Goal: Check status: Check status

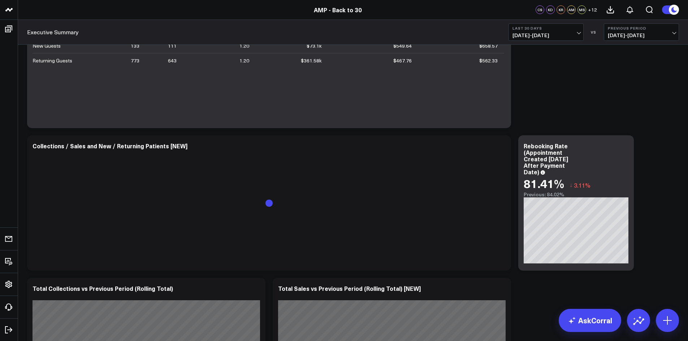
scroll to position [144, 0]
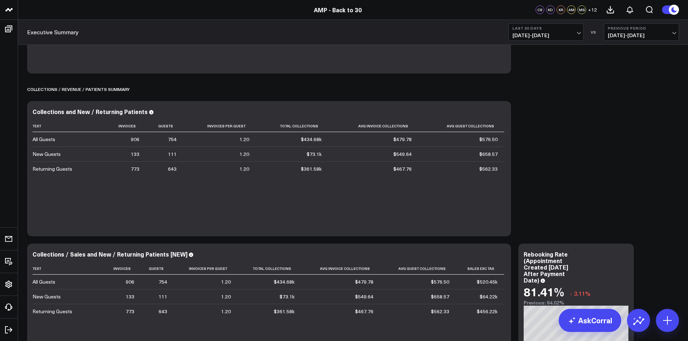
click at [672, 32] on span "[DATE] - [DATE]" at bounding box center [641, 35] width 67 height 6
click at [622, 100] on link "Custom Dates" at bounding box center [641, 104] width 74 height 14
select select "7"
select select "2025"
click at [659, 39] on button "Previous Period [DATE] - [DATE]" at bounding box center [641, 31] width 75 height 17
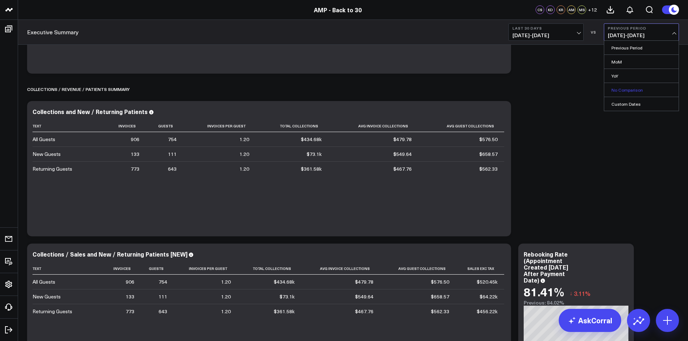
click at [630, 83] on link "No Comparison" at bounding box center [641, 90] width 74 height 14
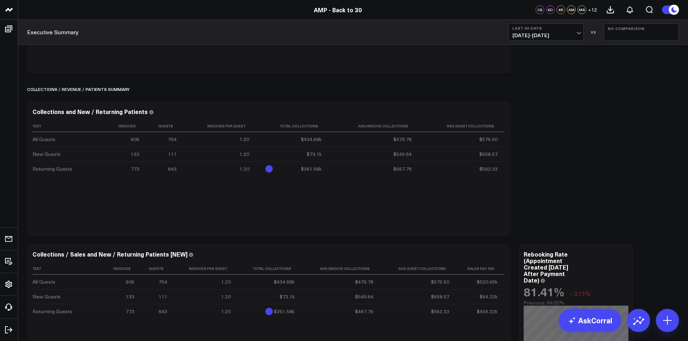
click at [565, 34] on span "[DATE] - [DATE]" at bounding box center [545, 35] width 67 height 6
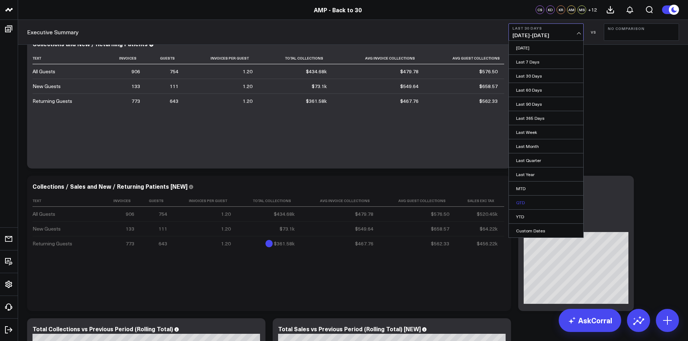
scroll to position [217, 0]
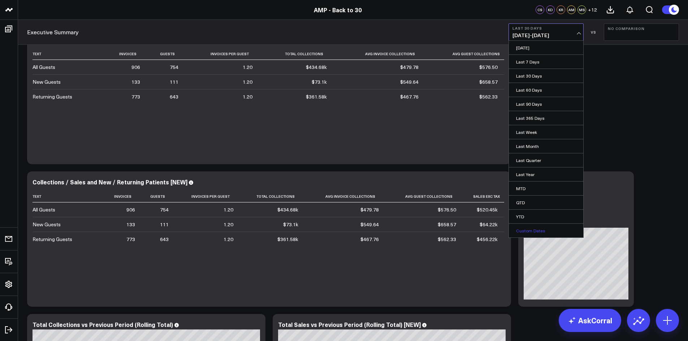
click at [524, 230] on link "Custom Dates" at bounding box center [546, 231] width 74 height 14
select select "7"
select select "2025"
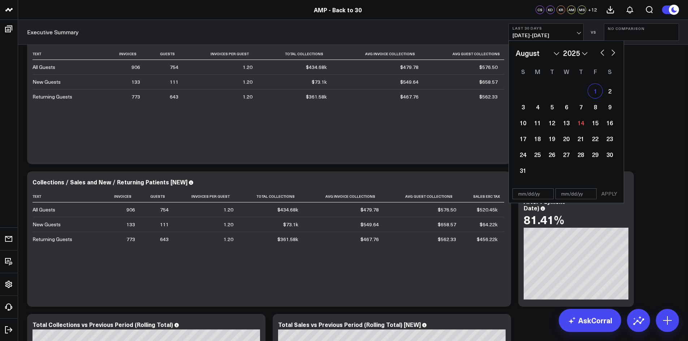
click at [589, 92] on div "1" at bounding box center [595, 91] width 14 height 14
type input "[DATE]"
select select "7"
select select "2025"
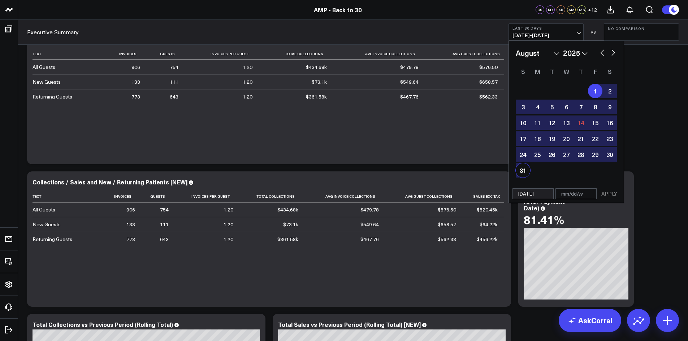
click at [523, 169] on div "31" at bounding box center [522, 170] width 14 height 14
type input "[DATE]"
select select "7"
select select "2025"
click at [606, 193] on button "APPLY" at bounding box center [609, 193] width 22 height 11
